Goal: Navigation & Orientation: Find specific page/section

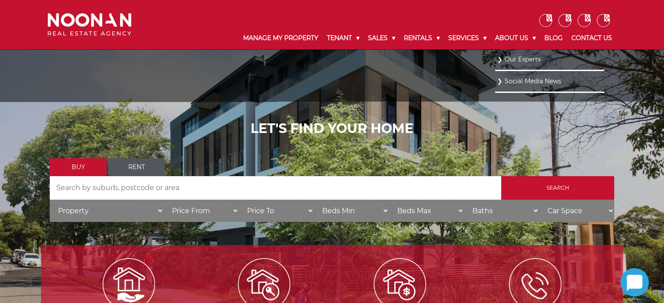
click at [513, 62] on link "Our Experts" at bounding box center [549, 60] width 105 height 12
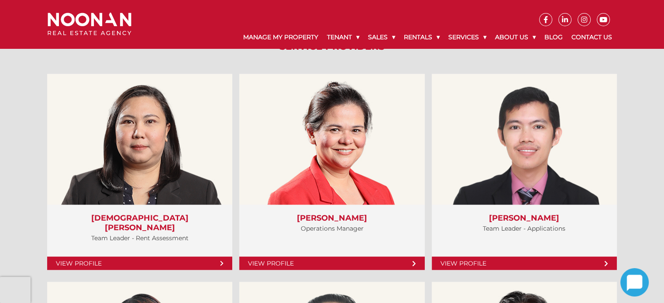
scroll to position [1658, 0]
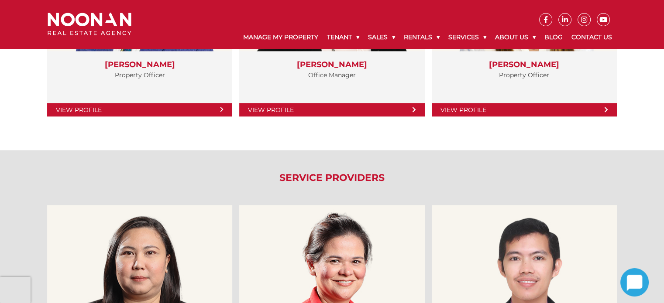
click at [280, 172] on h2 "Service Providers" at bounding box center [332, 177] width 582 height 11
click at [312, 178] on h2 "Service Providers" at bounding box center [332, 177] width 582 height 11
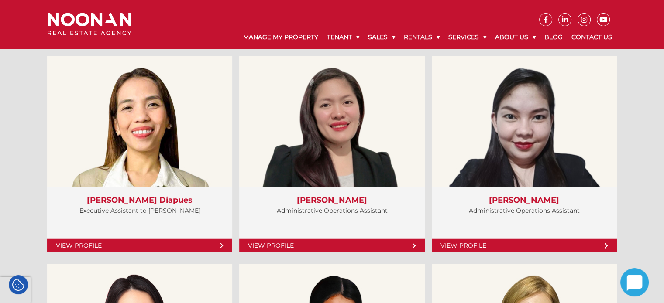
scroll to position [2225, 0]
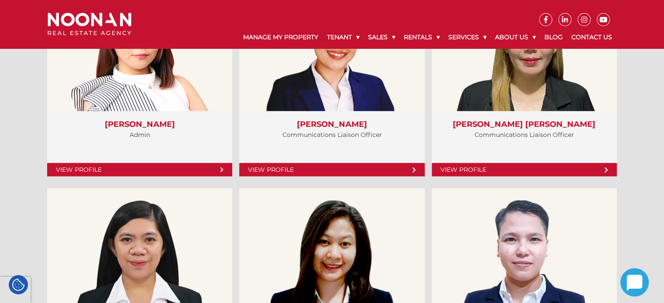
scroll to position [2528, 0]
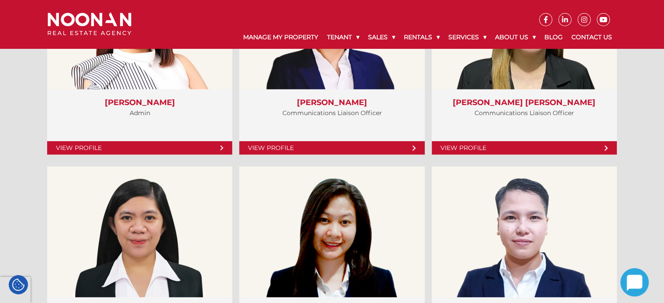
click at [20, 102] on div "Service Providers View Profile" at bounding box center [332, 254] width 664 height 1950
click at [20, 136] on div "Service Providers View Profile" at bounding box center [332, 254] width 664 height 1950
click at [87, 19] on img at bounding box center [90, 24] width 84 height 23
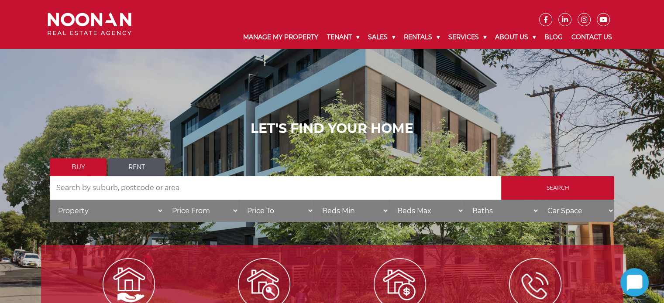
click at [117, 22] on img at bounding box center [90, 24] width 84 height 23
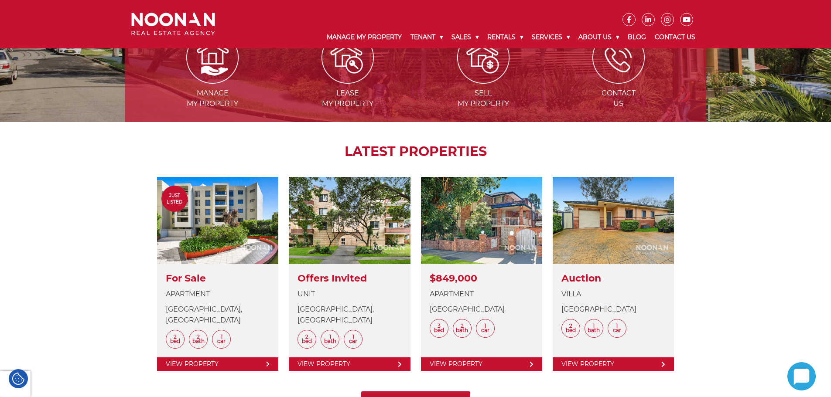
scroll to position [262, 0]
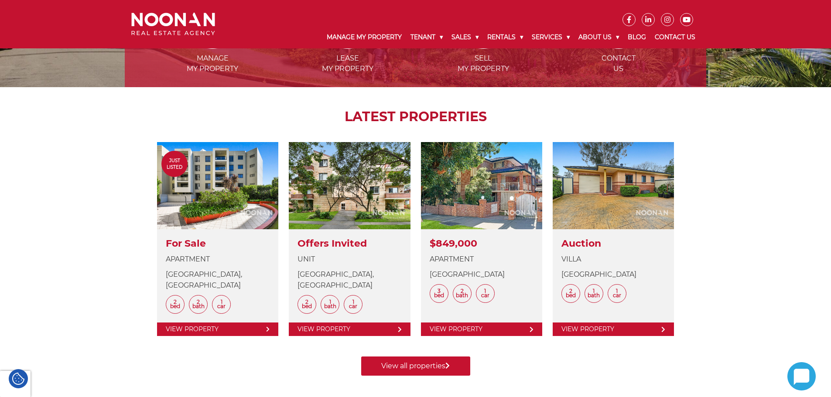
click at [663, 274] on div "Manage my Property Lease my Property Sell my Property Contact Us LATEST PROPERT…" at bounding box center [415, 180] width 831 height 436
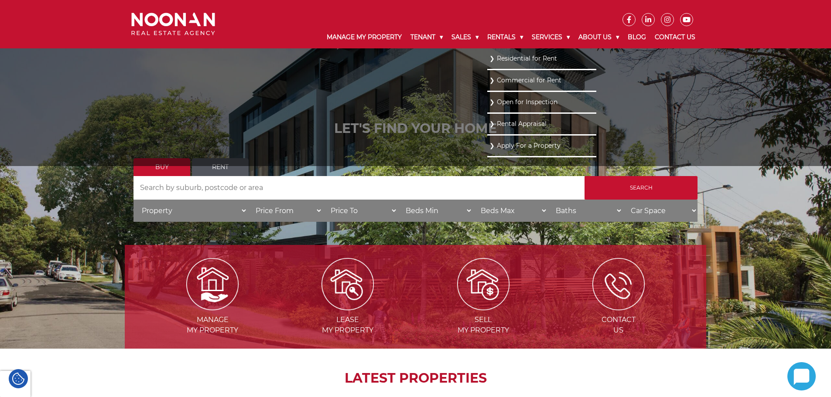
click at [503, 60] on link "Residential for Rent" at bounding box center [541, 59] width 105 height 12
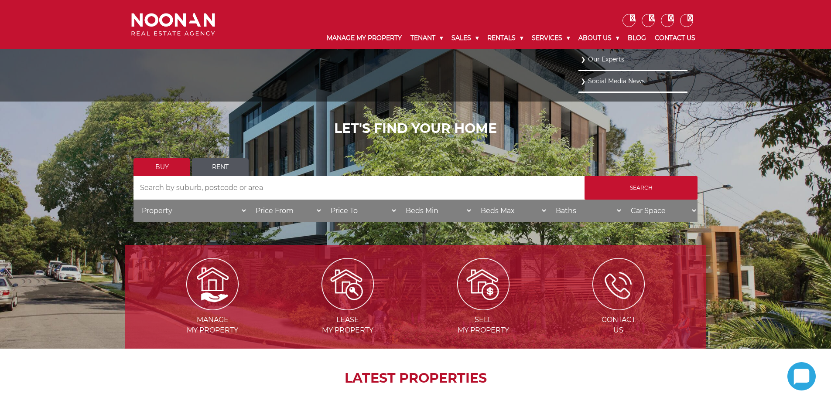
click at [598, 61] on link "Our Experts" at bounding box center [633, 60] width 105 height 12
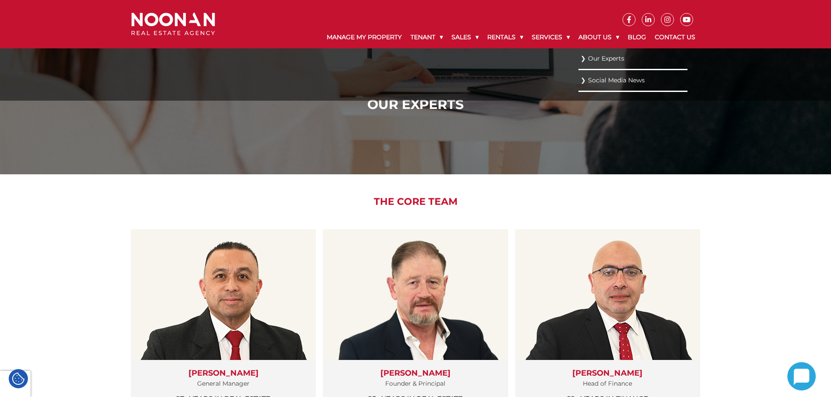
click at [595, 57] on link "Our Experts" at bounding box center [633, 59] width 105 height 12
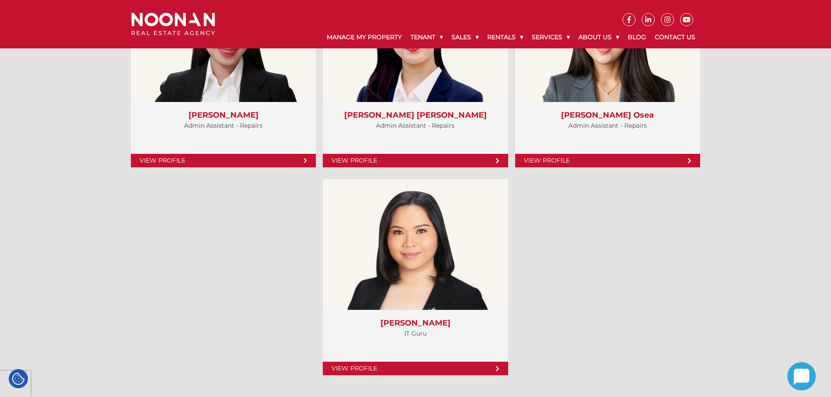
scroll to position [3193, 0]
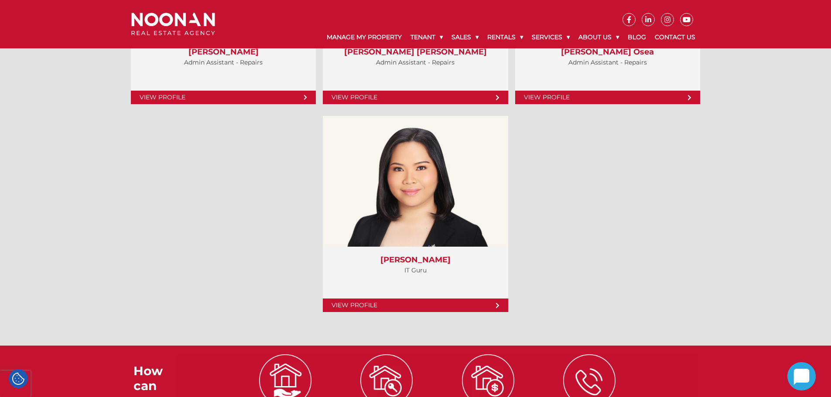
scroll to position [3586, 0]
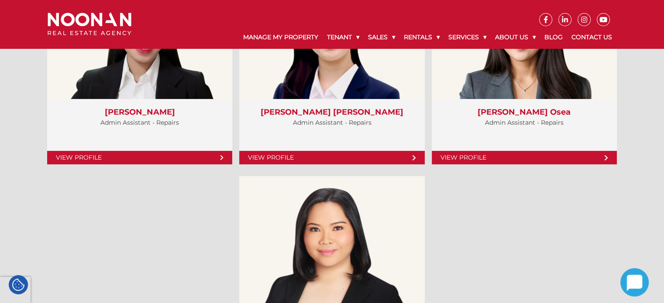
scroll to position [3364, 0]
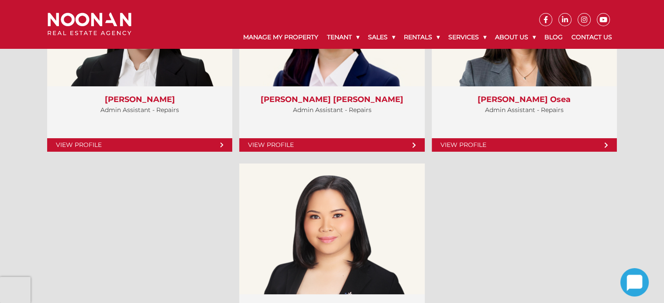
scroll to position [3364, 0]
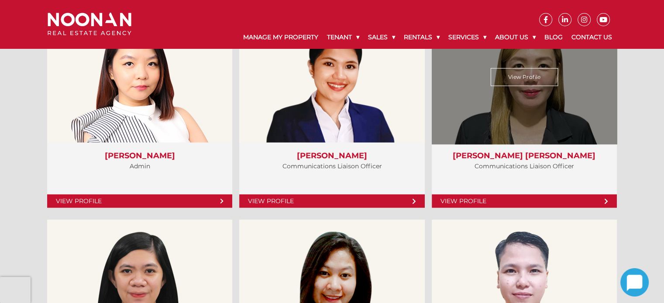
scroll to position [2404, 0]
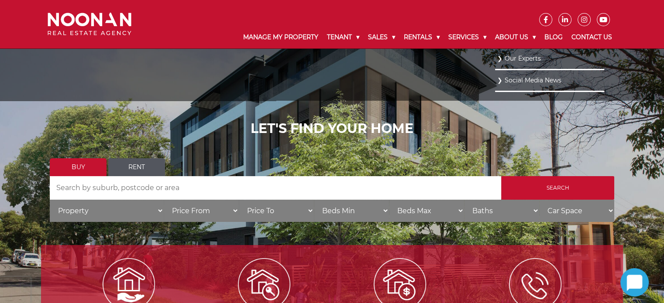
click at [520, 55] on link "Our Experts" at bounding box center [549, 59] width 105 height 12
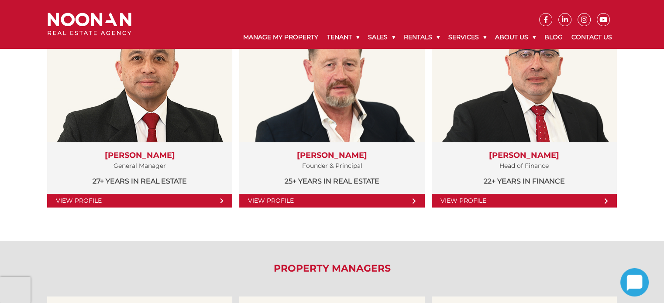
drag, startPoint x: 0, startPoint y: 0, endPoint x: 24, endPoint y: 142, distance: 144.2
click at [24, 142] on div "The Core Team View Profile Martin Reyes General Manager 27+ years in Real Estat…" at bounding box center [332, 98] width 664 height 285
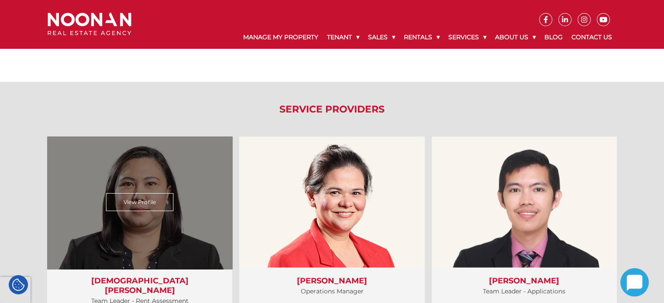
scroll to position [1789, 0]
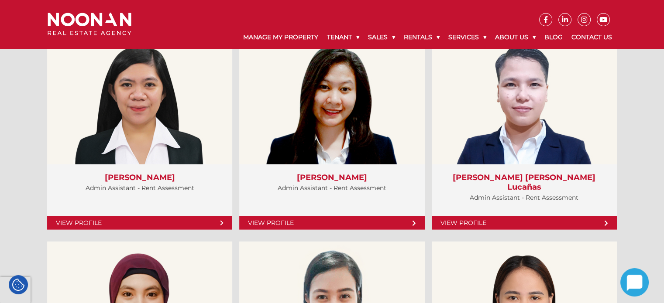
scroll to position [2705, 0]
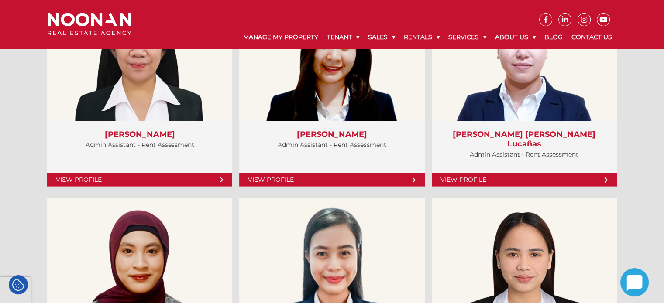
click at [24, 158] on div "Service Providers View Profile" at bounding box center [332, 78] width 664 height 1950
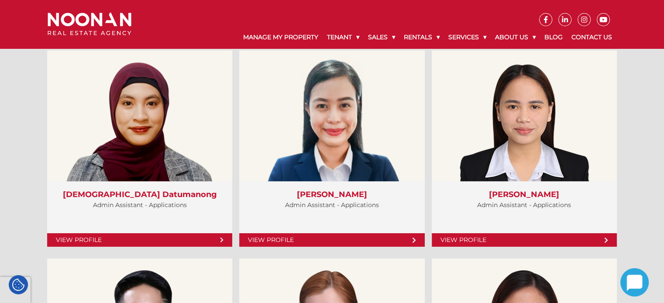
scroll to position [2879, 0]
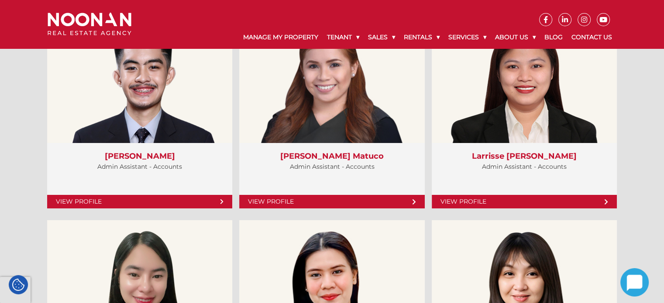
scroll to position [3097, 0]
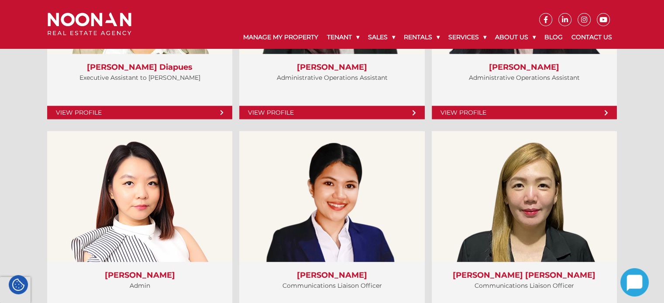
scroll to position [2356, 0]
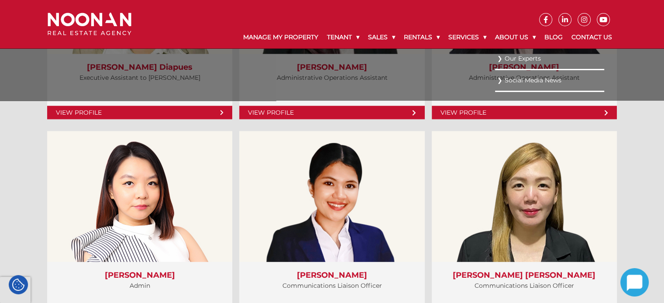
click at [513, 58] on link "Our Experts" at bounding box center [549, 59] width 105 height 12
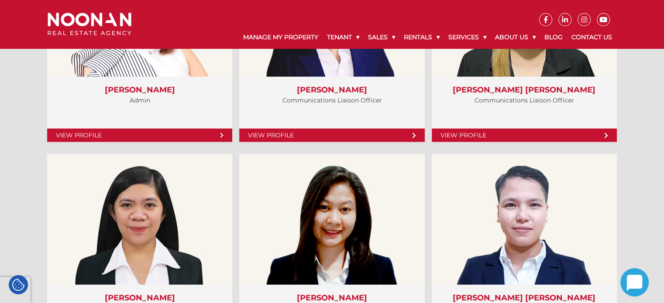
scroll to position [2617, 0]
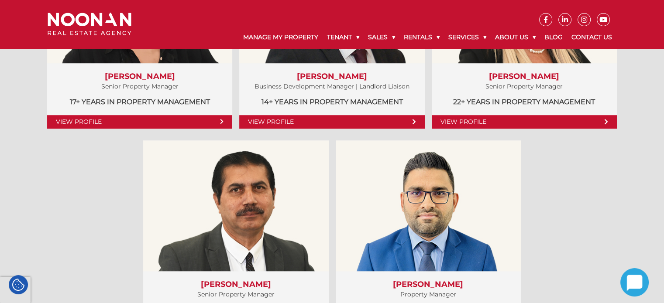
scroll to position [698, 0]
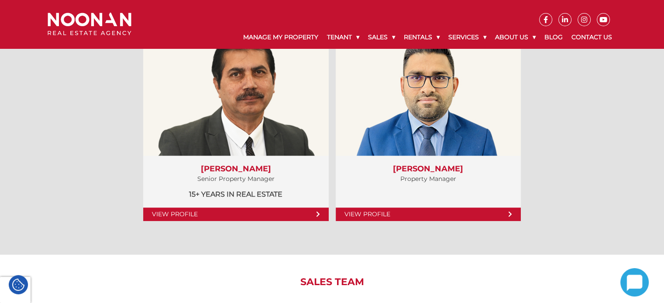
click at [623, 146] on div "Property Managers View Profile Amela Sowinski Senior Property Manager 17+ years…" at bounding box center [332, 7] width 664 height 493
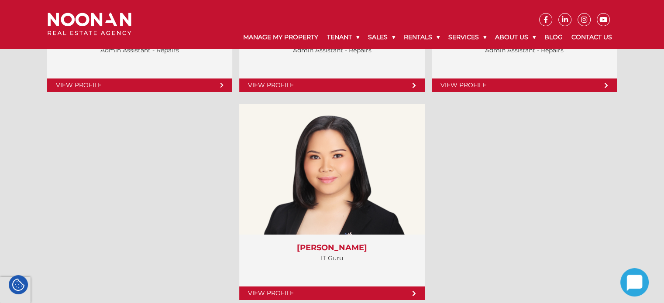
scroll to position [3446, 0]
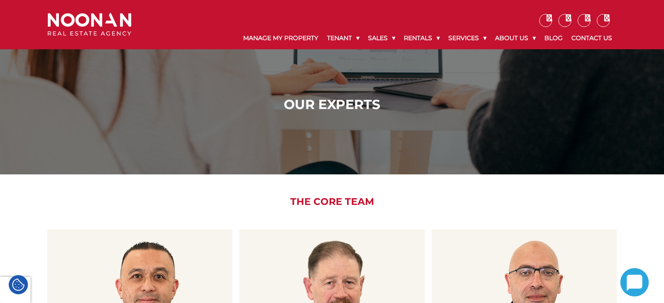
scroll to position [2404, 0]
